Goal: Find specific page/section: Find specific page/section

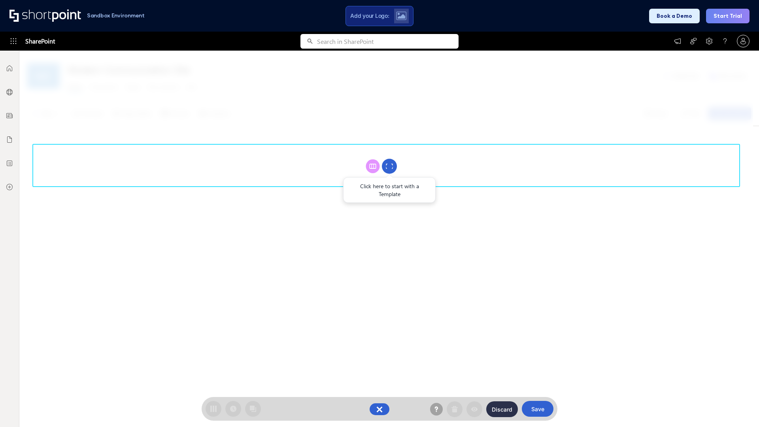
click at [389, 166] on circle at bounding box center [389, 166] width 15 height 15
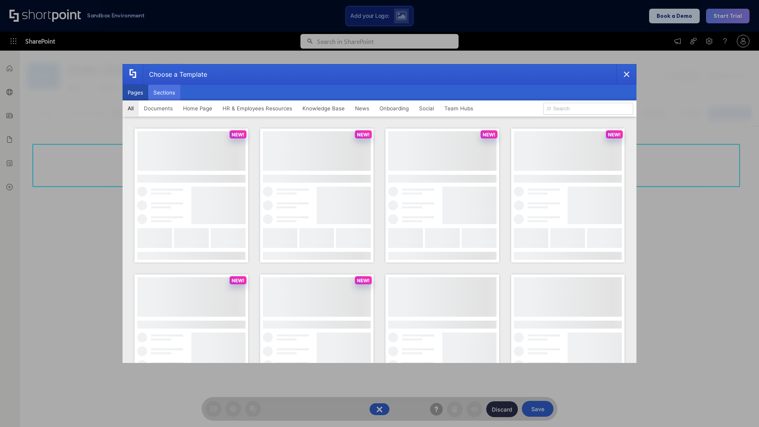
click at [164, 92] on button "Sections" at bounding box center [164, 93] width 32 height 16
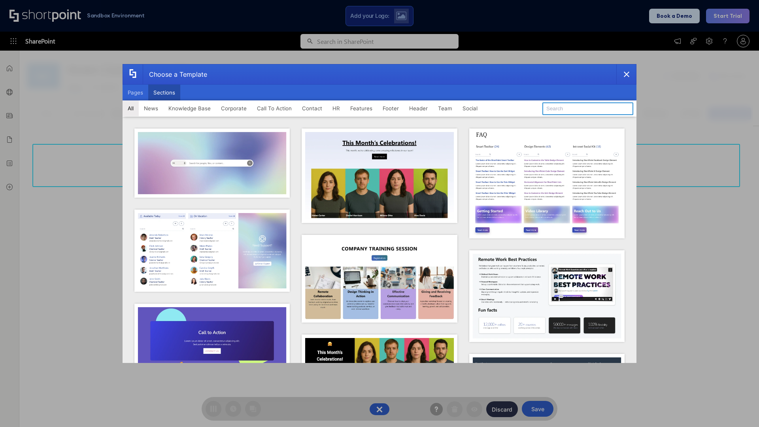
type input "Employees Hub HR"
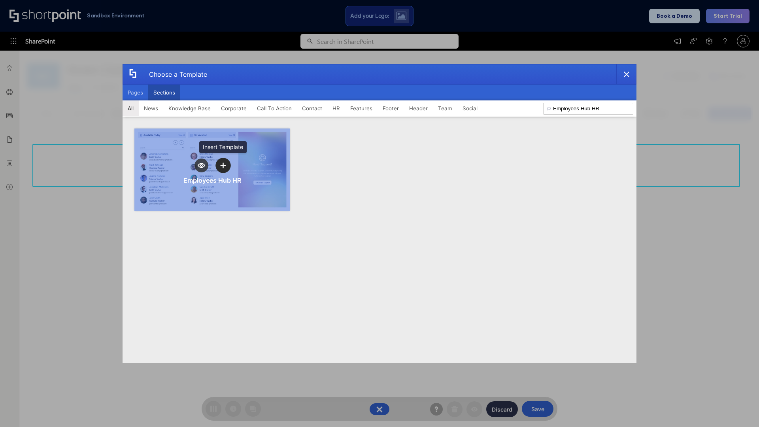
click at [223, 165] on icon "template selector" at bounding box center [223, 166] width 6 height 6
